Goal: Task Accomplishment & Management: Use online tool/utility

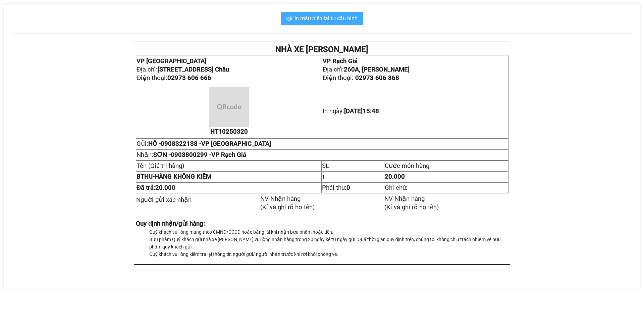
click at [343, 18] on span "In mẫu biên lai tự cấu hình" at bounding box center [326, 18] width 63 height 8
click at [336, 16] on span "In mẫu biên lai tự cấu hình" at bounding box center [326, 18] width 63 height 8
